Goal: Find specific page/section: Find specific page/section

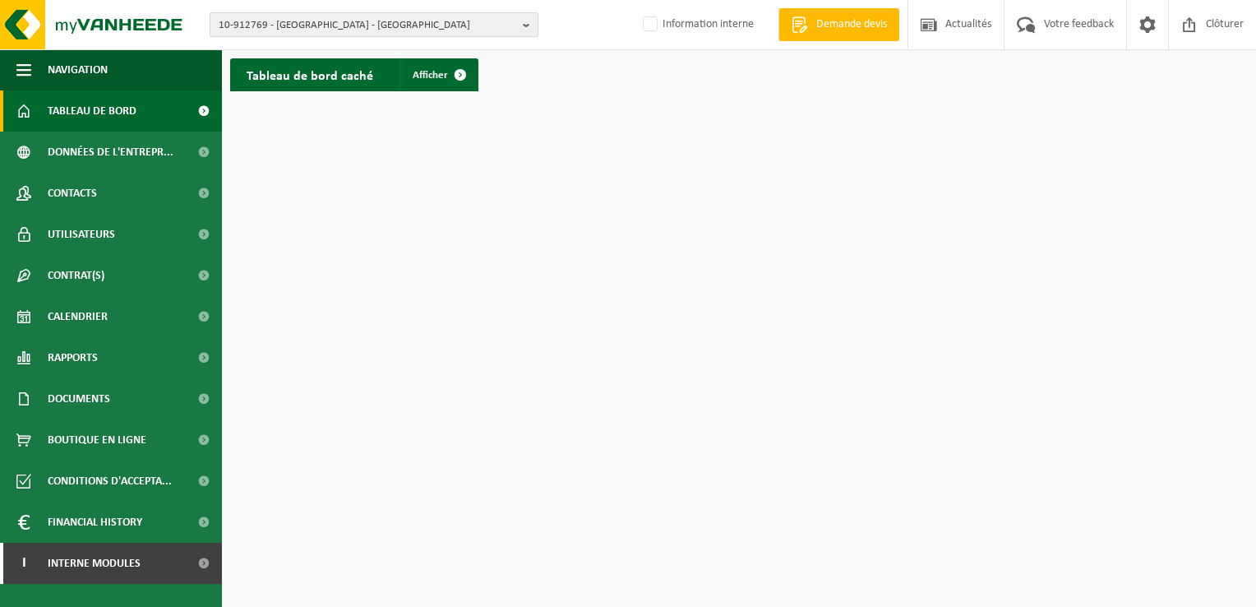
click at [365, 24] on span "10-912769 - CAUWET - FEUCHY" at bounding box center [368, 25] width 298 height 25
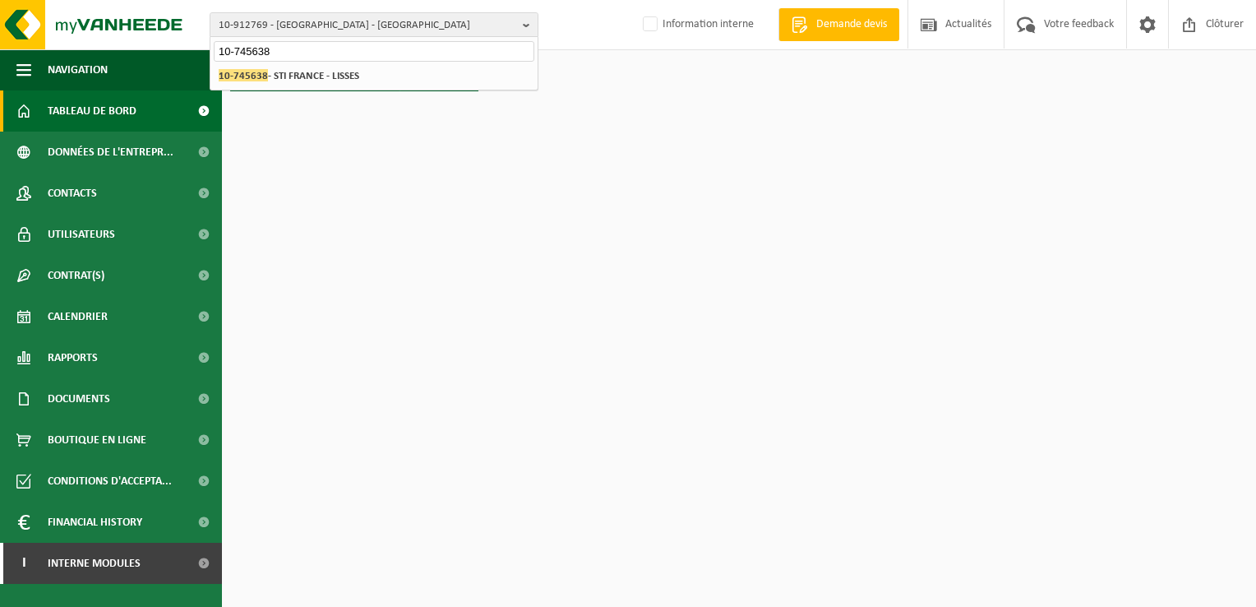
type input "10-745638"
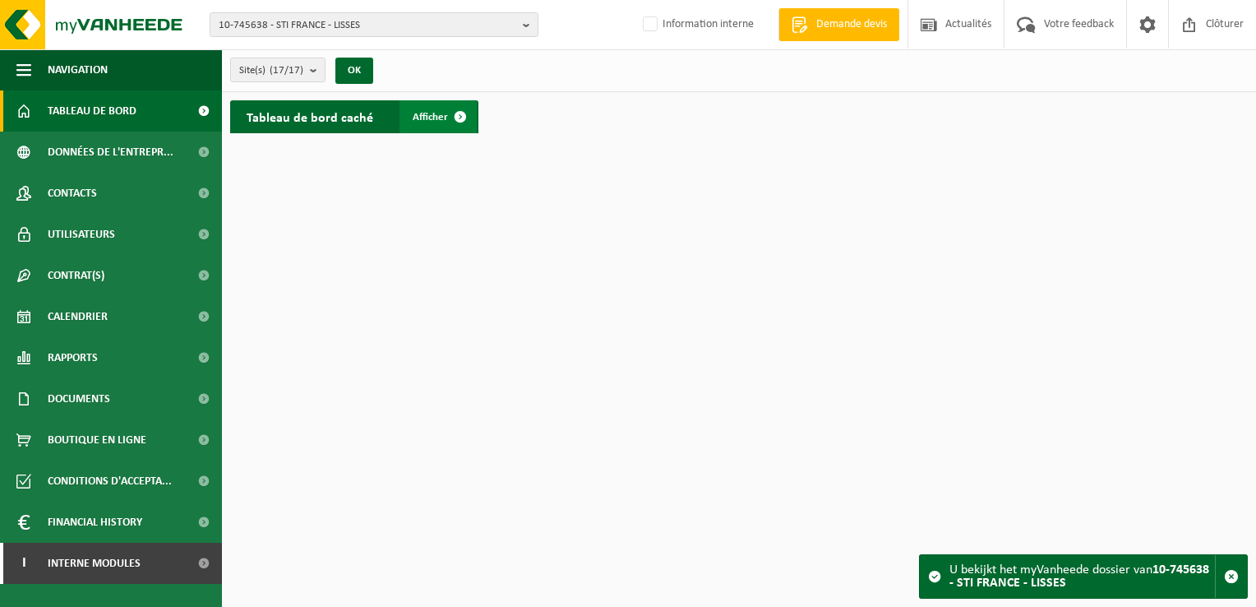
click at [457, 115] on span at bounding box center [460, 116] width 33 height 33
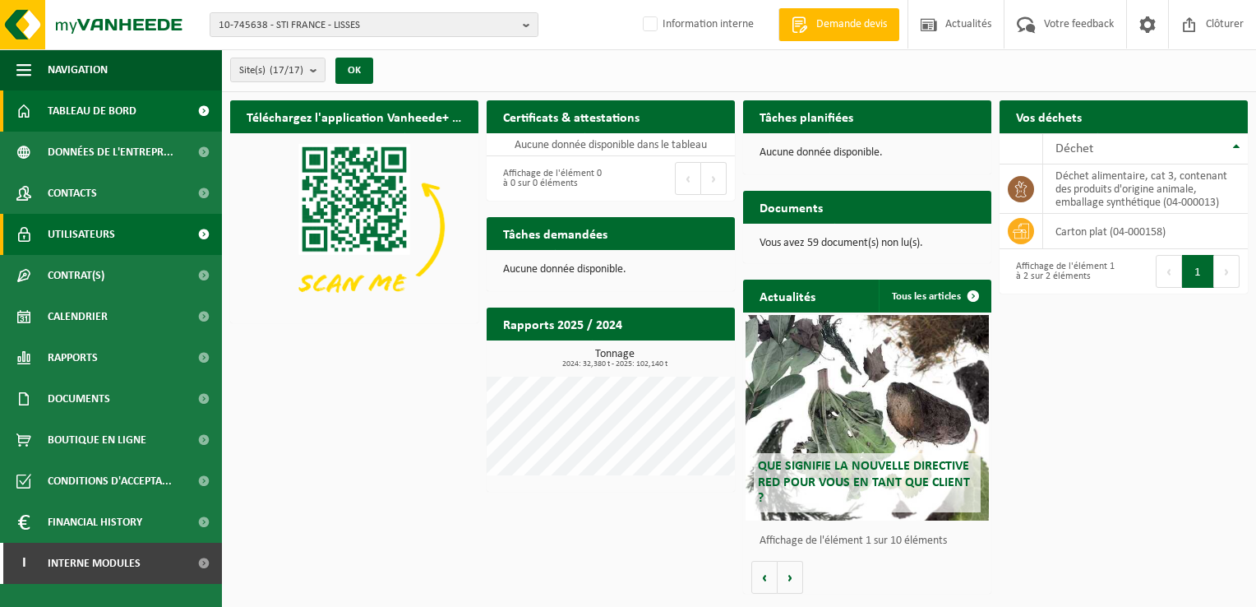
click at [202, 229] on span at bounding box center [203, 234] width 37 height 41
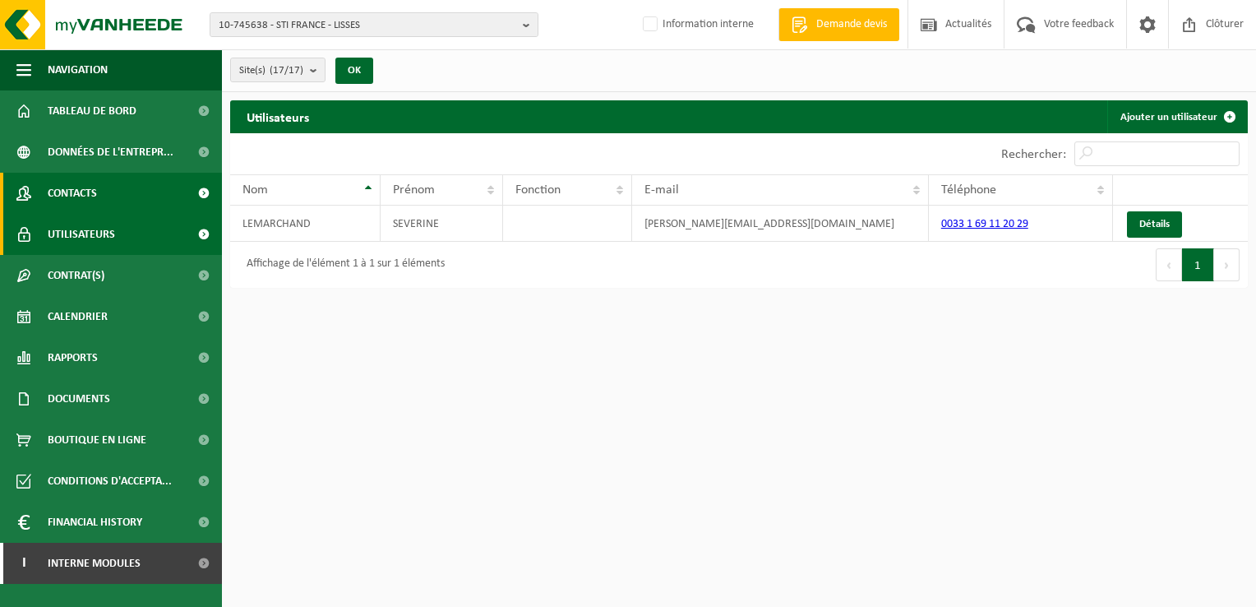
click at [99, 192] on link "Contacts" at bounding box center [111, 193] width 222 height 41
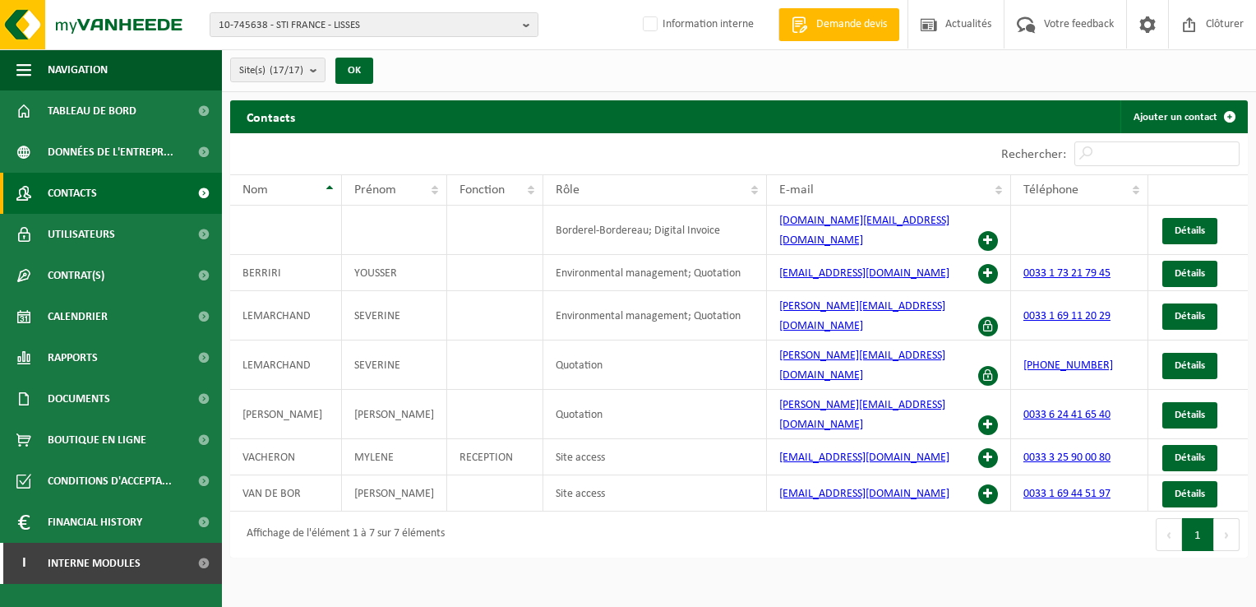
click at [233, 101] on h2 "Contacts" at bounding box center [270, 116] width 81 height 32
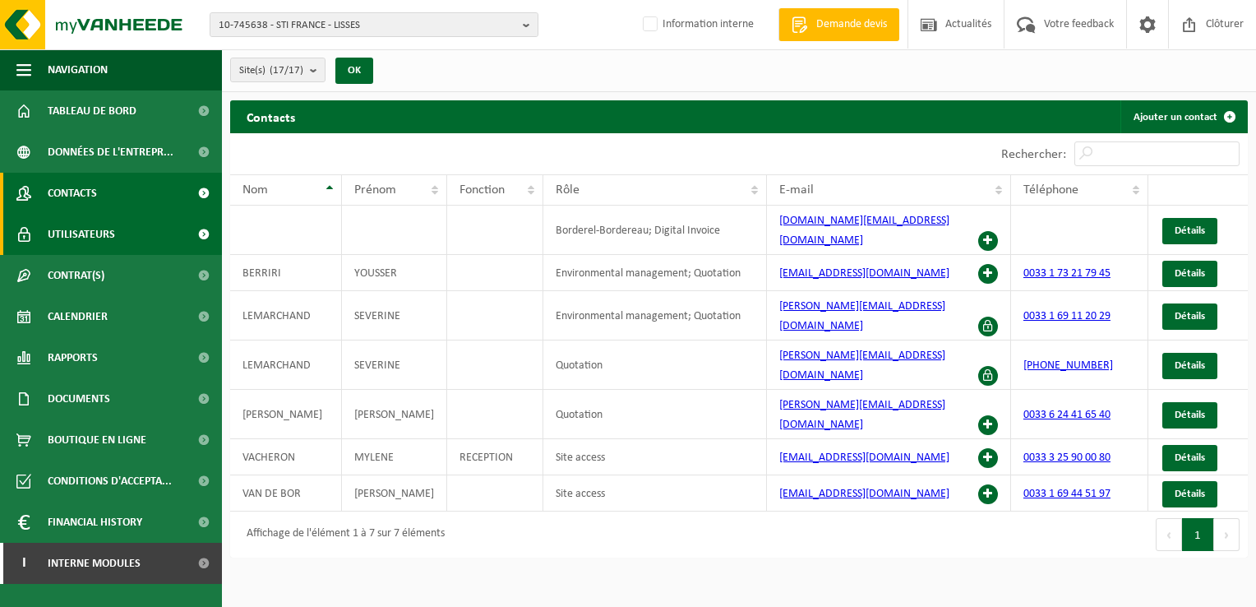
click at [117, 233] on link "Utilisateurs" at bounding box center [111, 234] width 222 height 41
